Goal: Information Seeking & Learning: Find specific fact

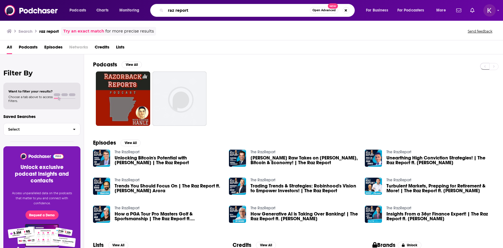
drag, startPoint x: 195, startPoint y: 11, endPoint x: 163, endPoint y: 10, distance: 32.6
click at [163, 10] on div "raz report Open Advanced New" at bounding box center [252, 10] width 205 height 13
type input "[PERSON_NAME]"
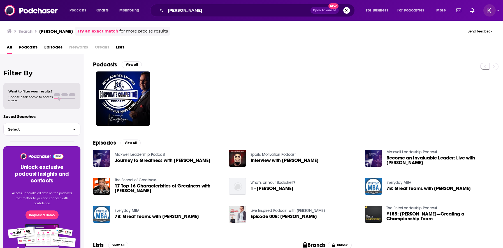
click at [49, 47] on span "Episodes" at bounding box center [53, 48] width 18 height 11
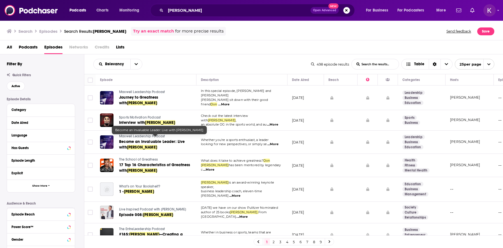
click at [144, 139] on span "Become an Invaluable Leader: Live with" at bounding box center [152, 144] width 66 height 10
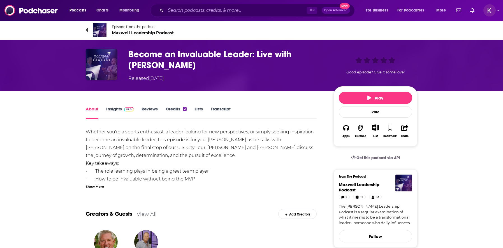
click at [114, 110] on link "Insights" at bounding box center [120, 112] width 28 height 13
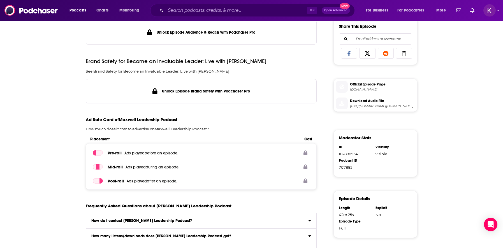
scroll to position [37, 0]
